Goal: Check status: Check status

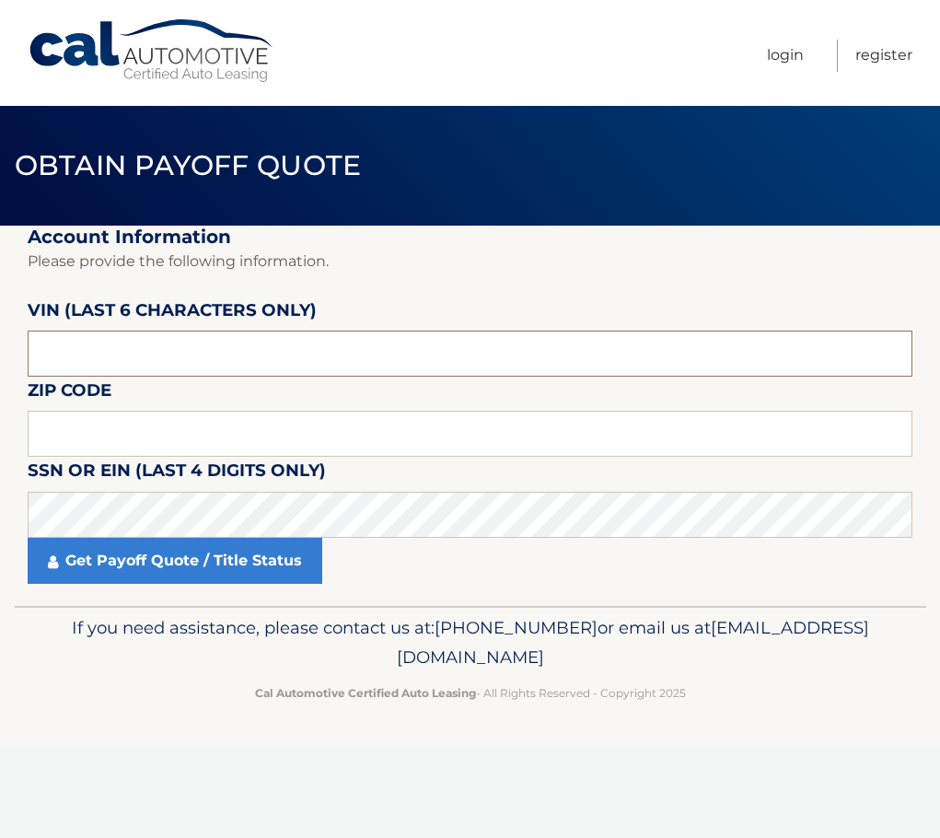
click at [143, 358] on input "text" at bounding box center [470, 354] width 885 height 46
paste input "391833"
type input "391833"
click at [146, 431] on input "text" at bounding box center [470, 434] width 885 height 46
type input "11777"
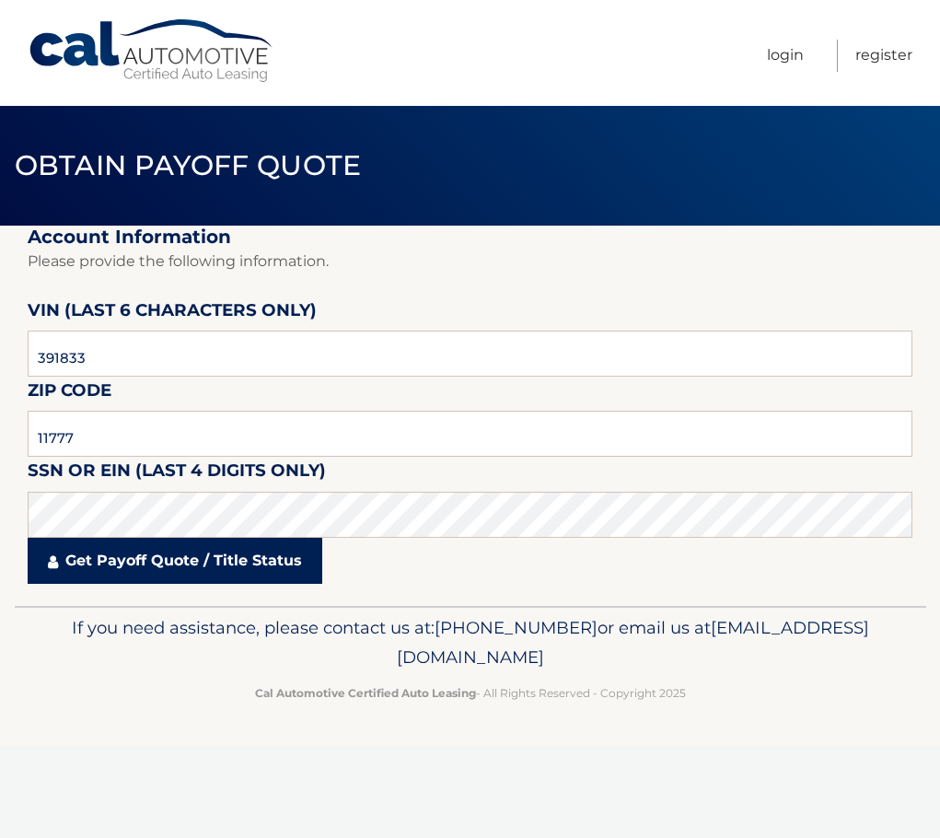
click at [71, 559] on link "Get Payoff Quote / Title Status" at bounding box center [175, 561] width 295 height 46
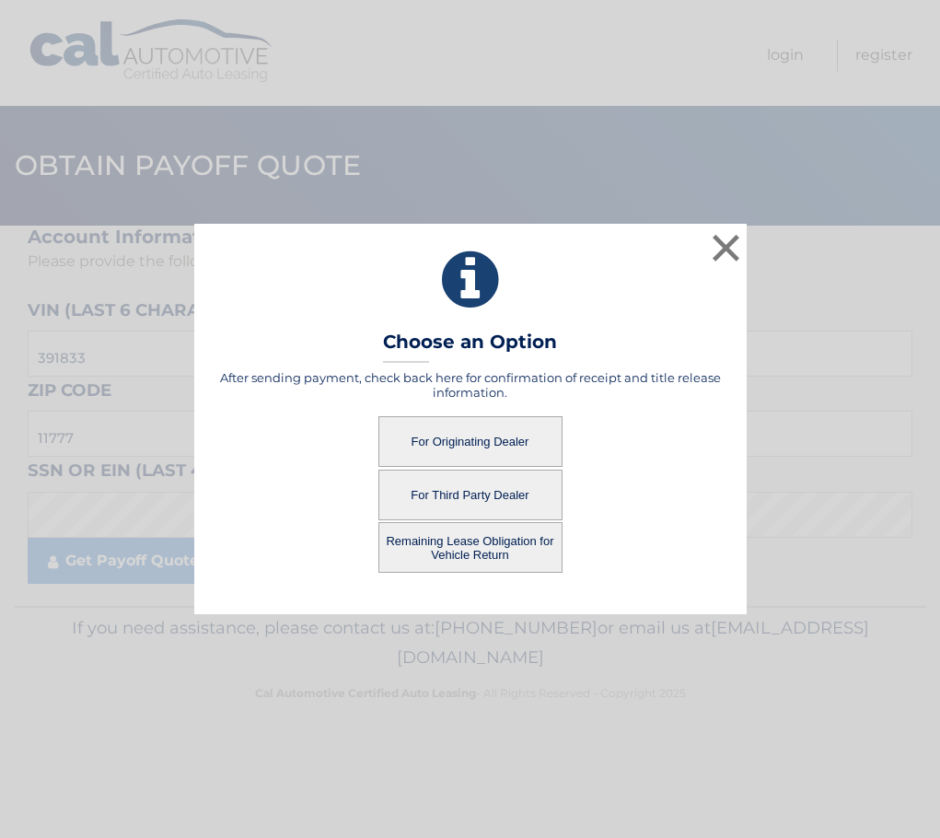
click at [480, 443] on button "For Originating Dealer" at bounding box center [471, 441] width 184 height 51
click at [522, 445] on button "For Originating Dealer" at bounding box center [471, 441] width 184 height 51
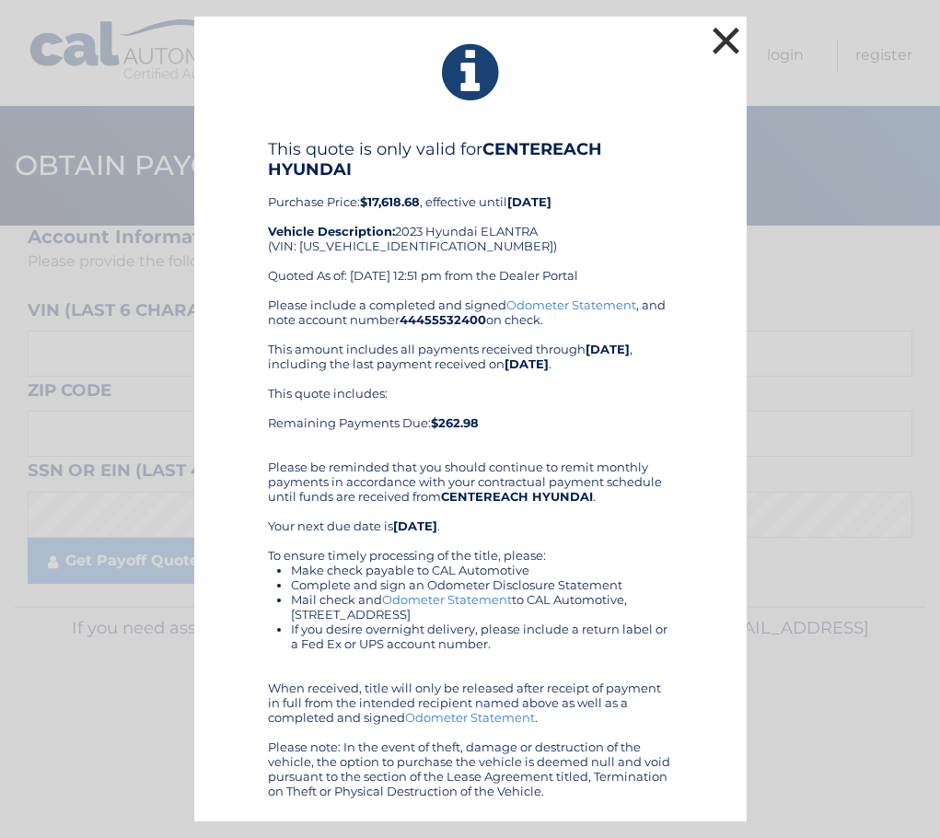
click at [743, 40] on button "×" at bounding box center [726, 40] width 37 height 37
